Goal: Task Accomplishment & Management: Use online tool/utility

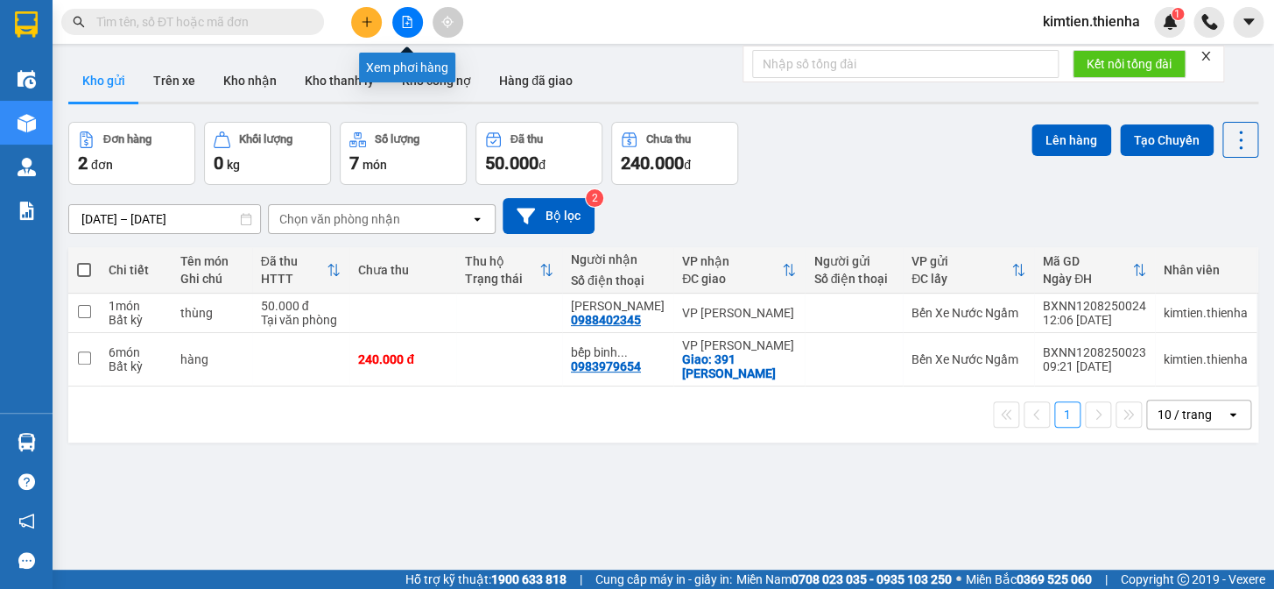
click at [401, 24] on icon "file-add" at bounding box center [407, 22] width 12 height 12
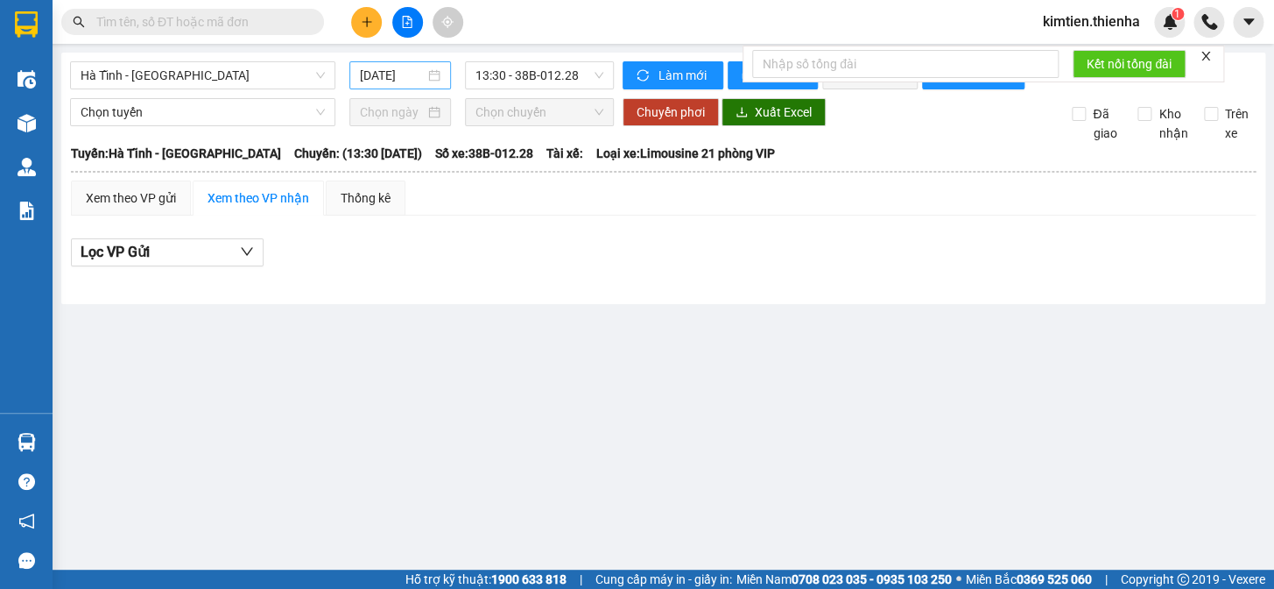
click at [431, 79] on div "[DATE]" at bounding box center [400, 75] width 81 height 19
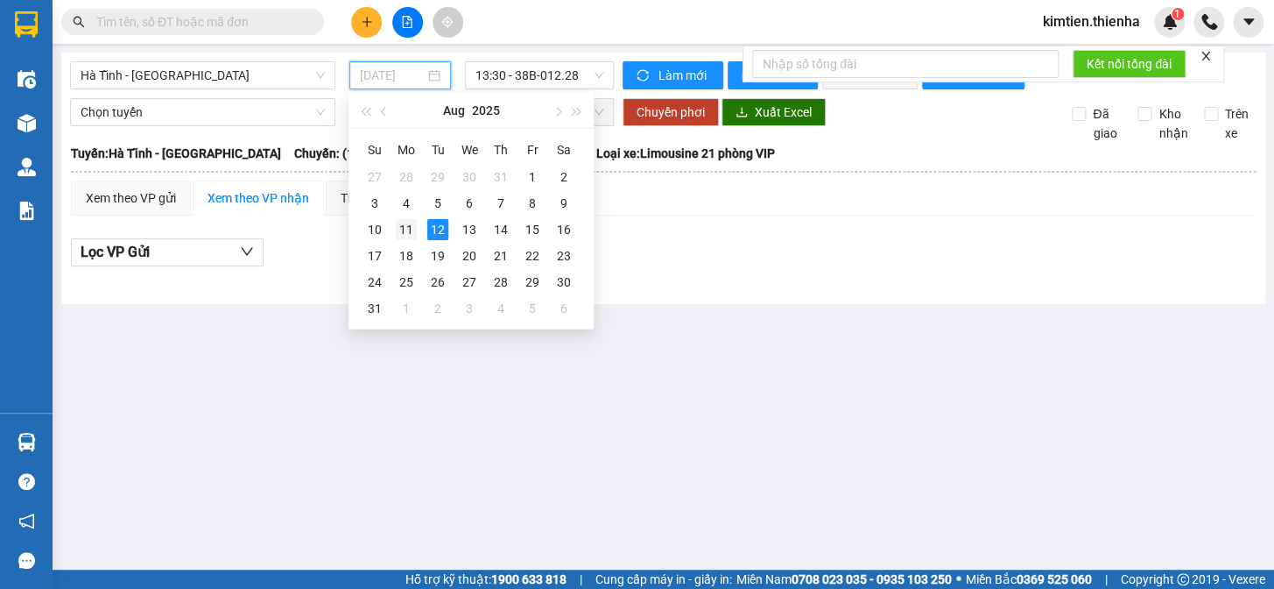
click at [402, 233] on div "11" at bounding box center [406, 229] width 21 height 21
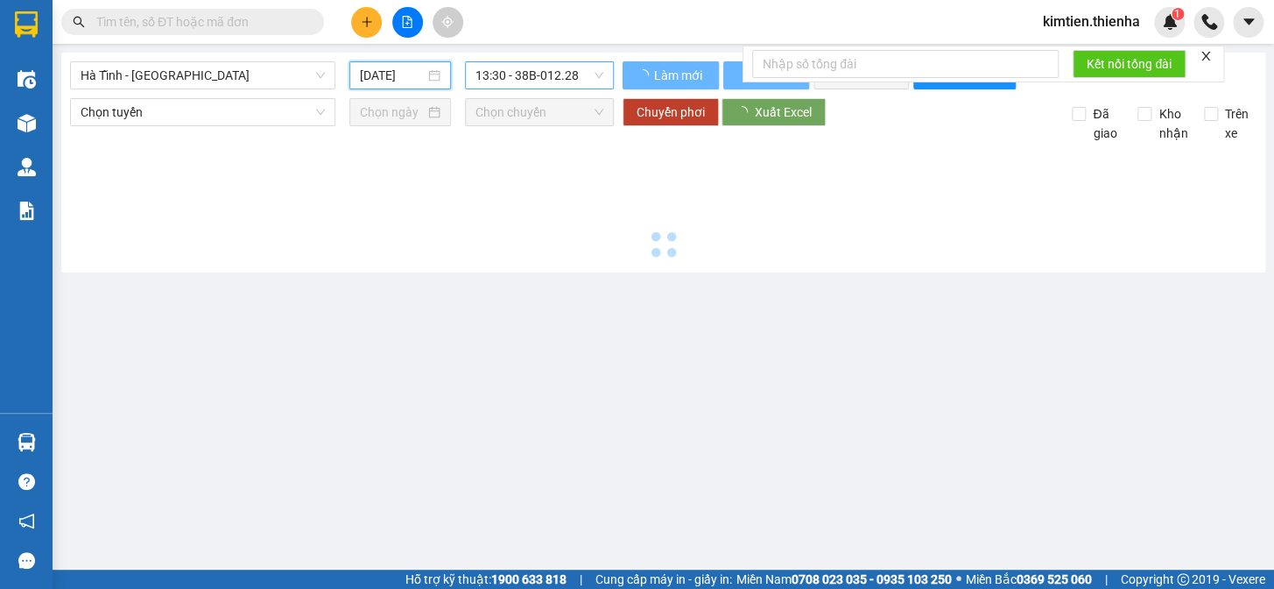
type input "[DATE]"
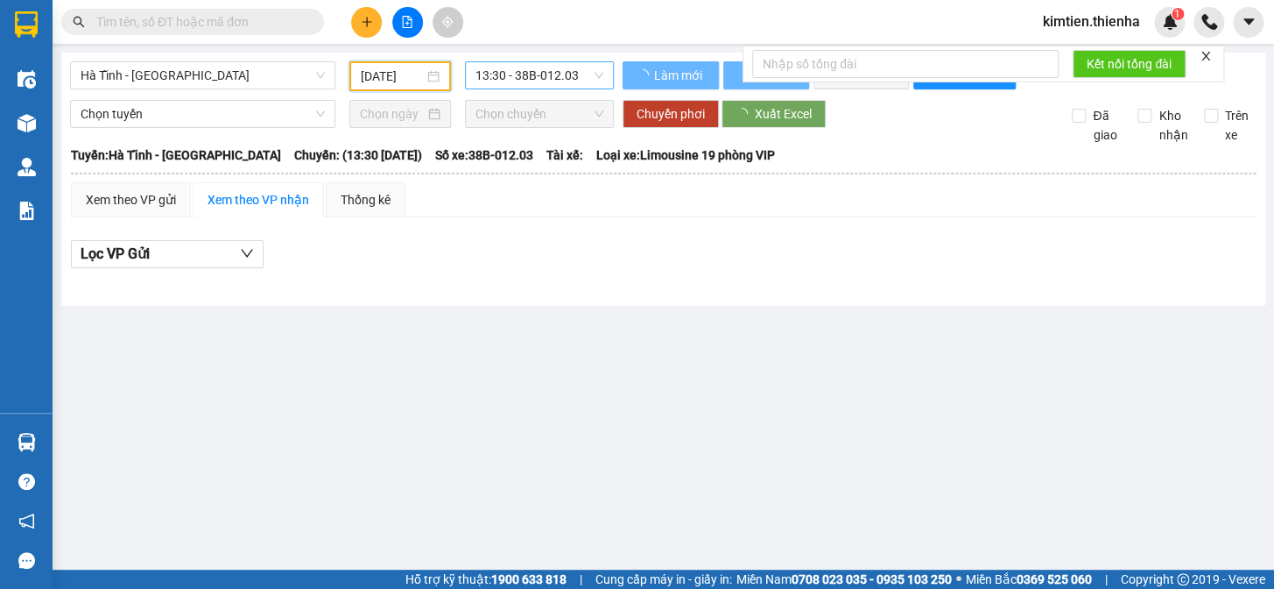
click at [560, 75] on span "13:30 - 38B-012.03" at bounding box center [540, 75] width 128 height 26
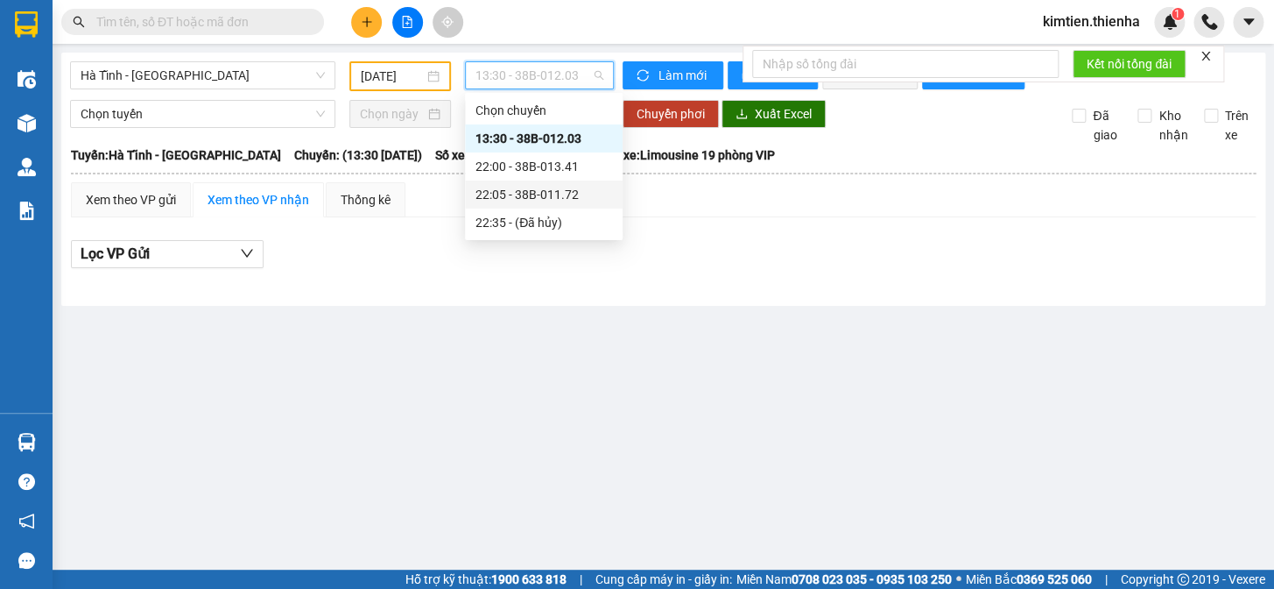
click at [531, 195] on div "22:05 - 38B-011.72" at bounding box center [544, 194] width 137 height 19
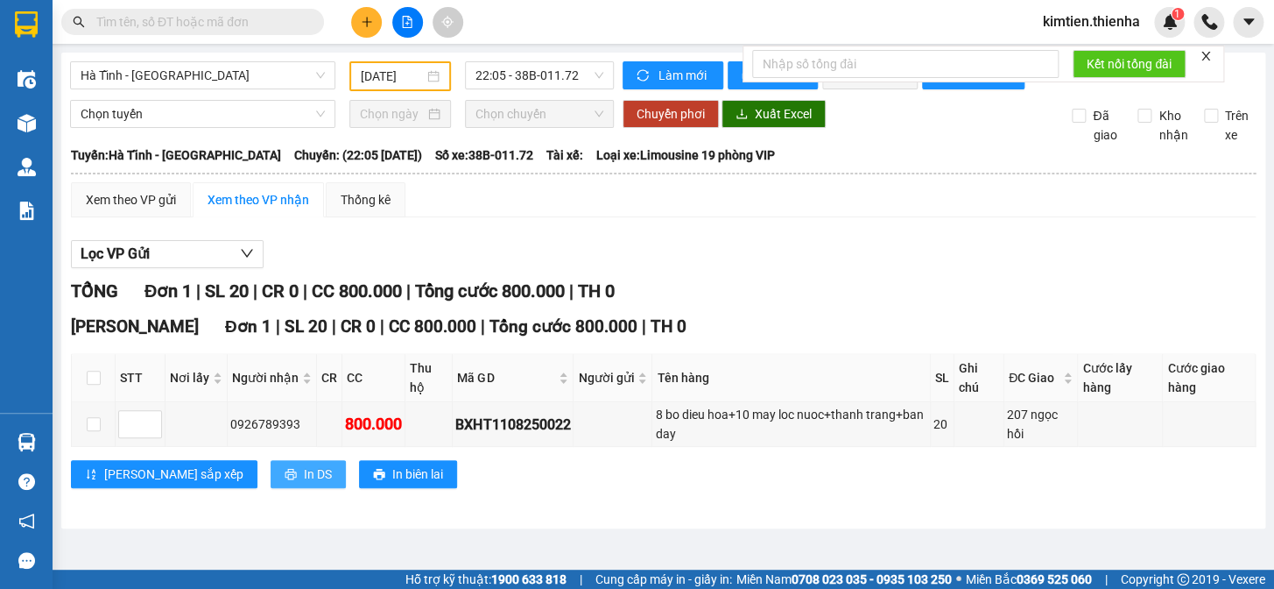
click at [304, 481] on span "In DS" at bounding box center [318, 473] width 28 height 19
